Goal: Navigation & Orientation: Find specific page/section

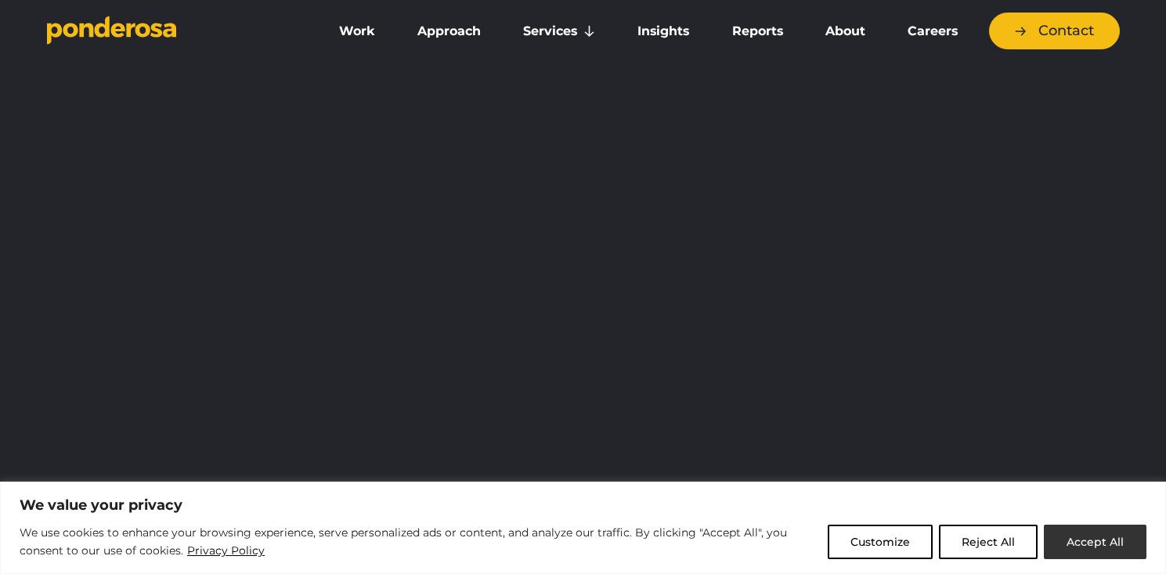
click at [1078, 539] on button "Accept All" at bounding box center [1095, 542] width 103 height 34
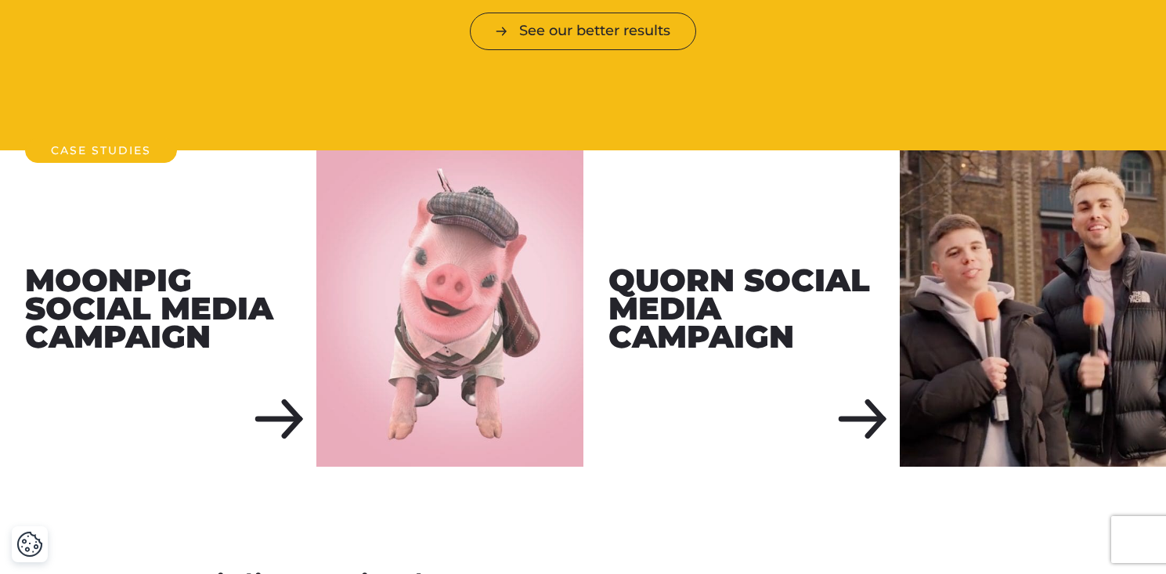
scroll to position [2120, 0]
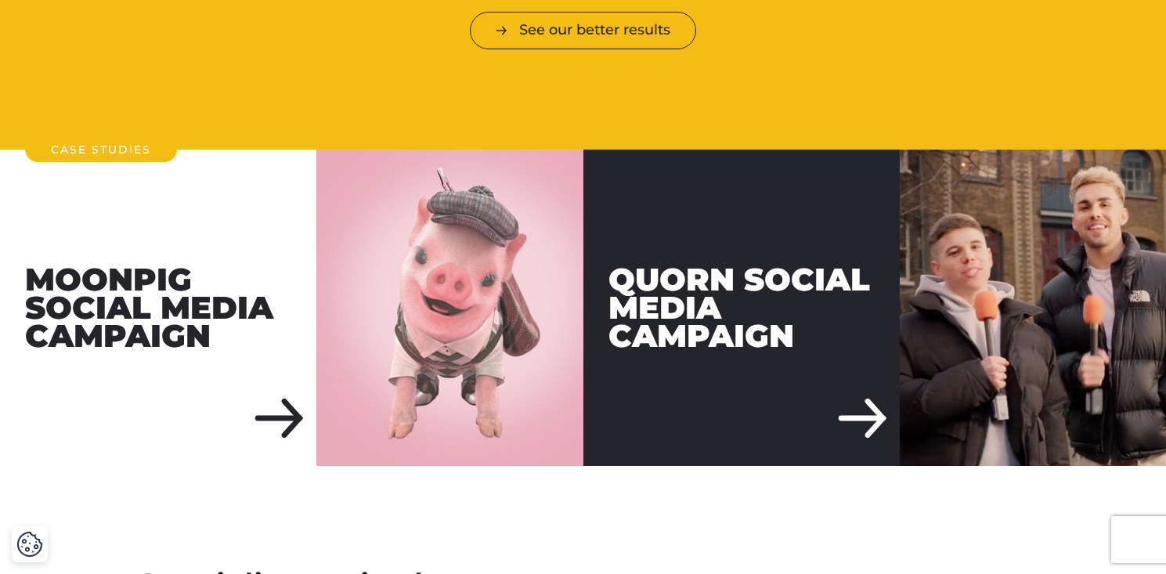
click at [857, 389] on div "Quorn Social Media Campaign" at bounding box center [741, 308] width 316 height 316
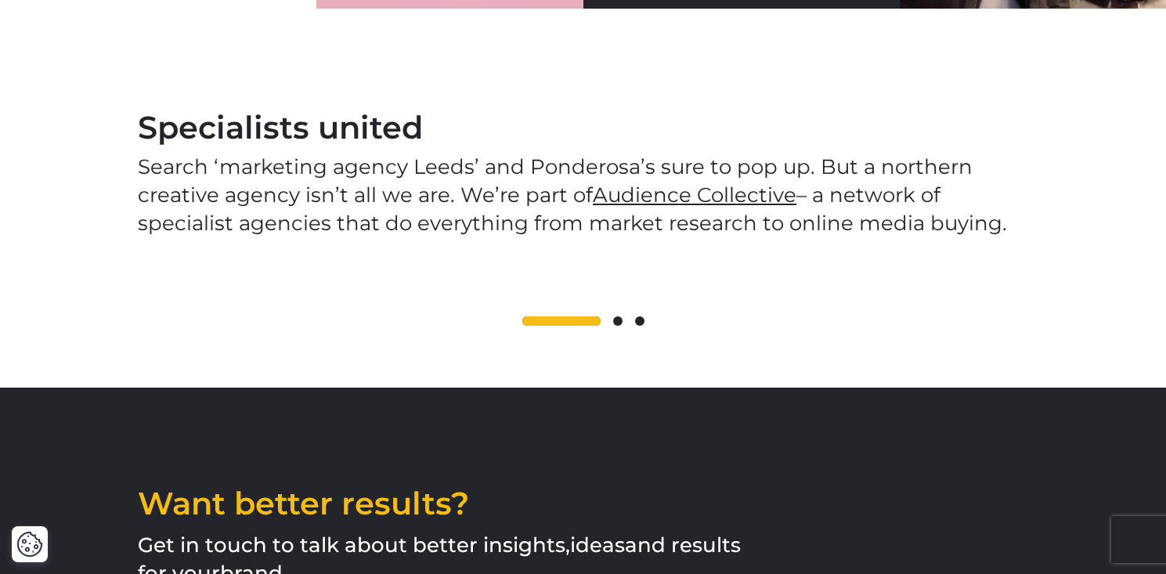
scroll to position [2631, 0]
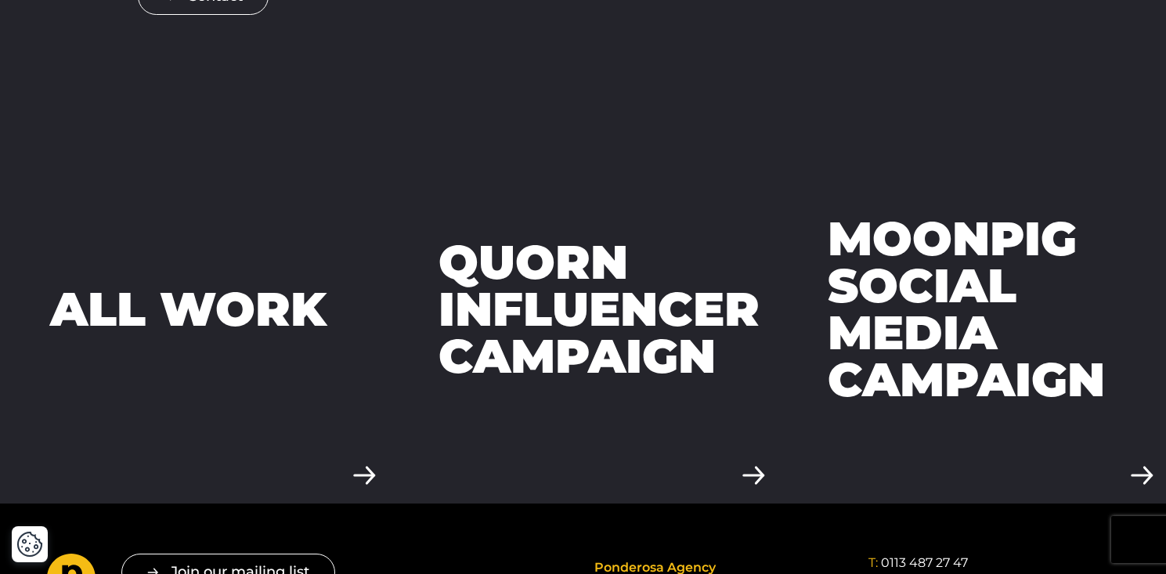
scroll to position [4506, 0]
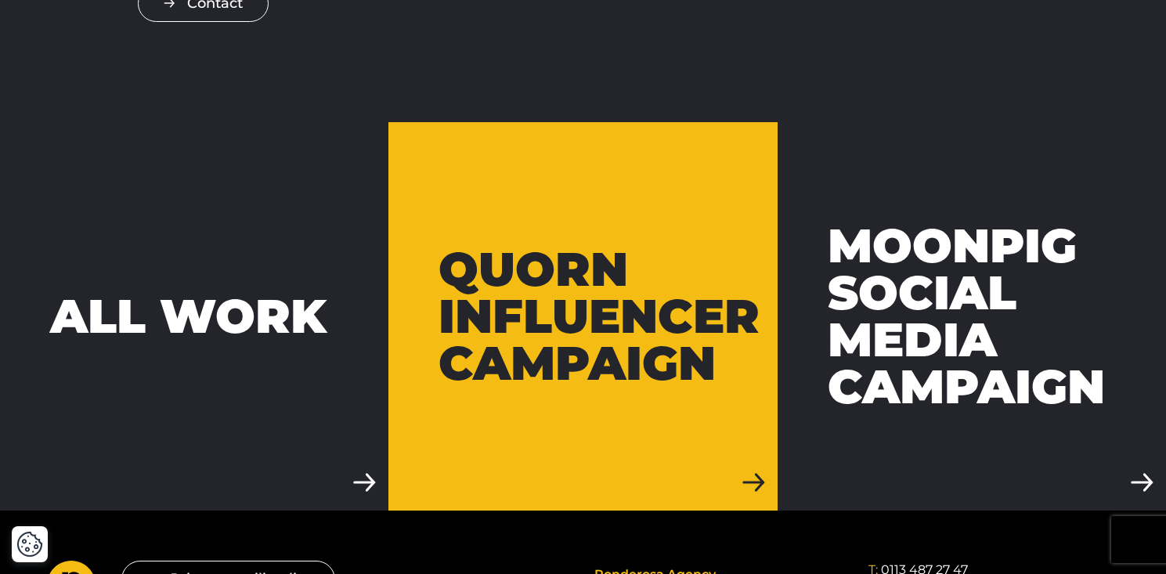
click at [667, 326] on div "Quorn Influencer Campaign" at bounding box center [598, 316] width 321 height 141
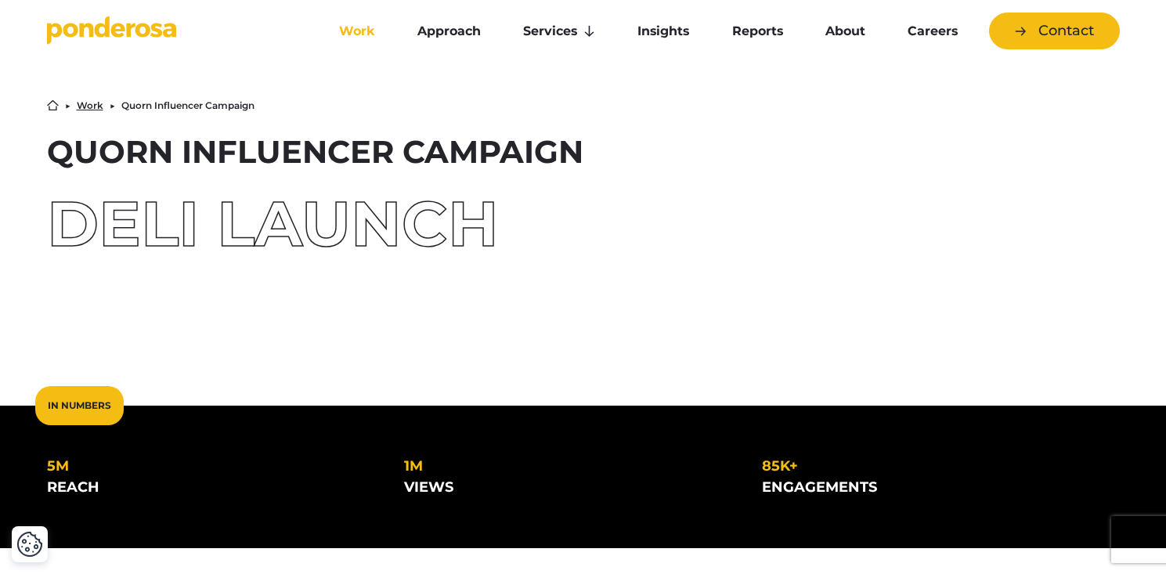
click at [366, 29] on link "Work" at bounding box center [357, 31] width 72 height 33
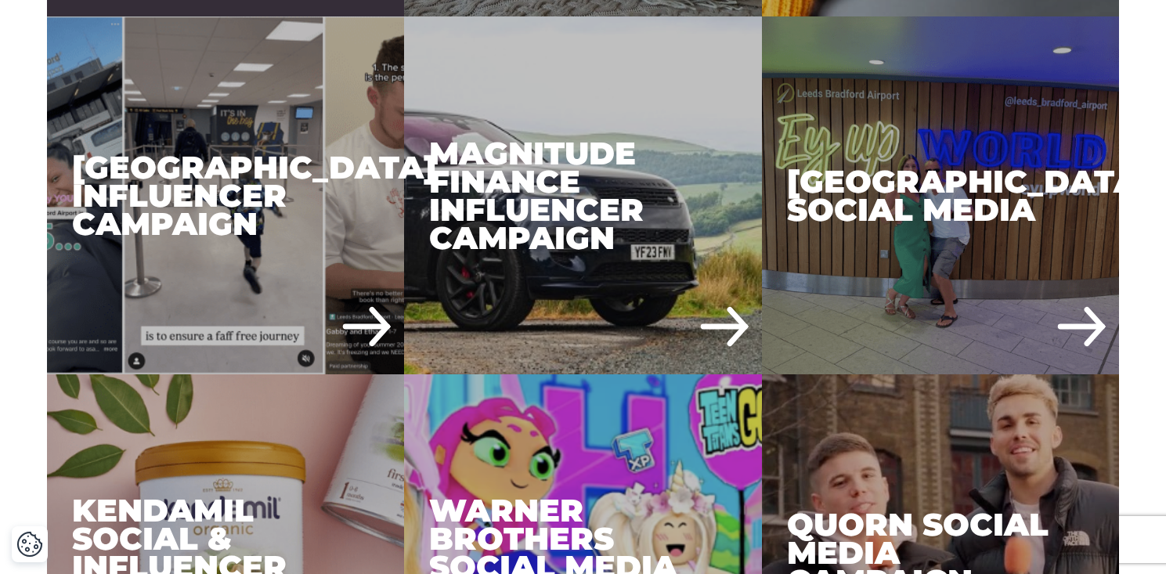
scroll to position [1945, 0]
